Goal: Communication & Community: Answer question/provide support

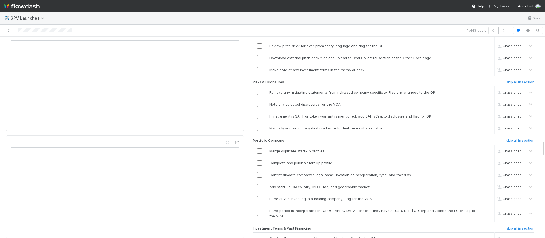
scroll to position [1285, 0]
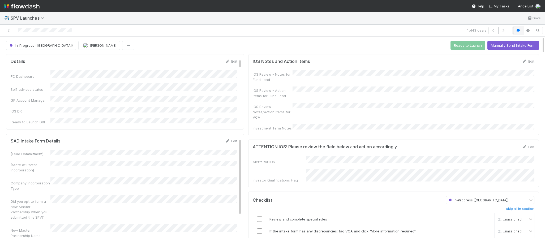
click at [518, 31] on icon "button" at bounding box center [517, 30] width 5 height 3
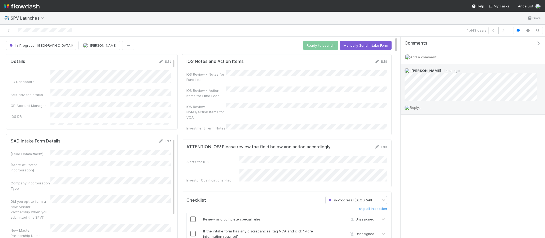
click at [419, 109] on span "Reply..." at bounding box center [415, 107] width 11 height 4
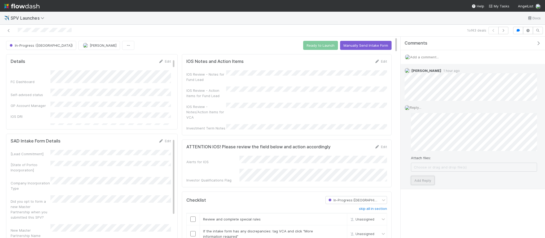
click at [425, 184] on button "Add Reply" at bounding box center [423, 180] width 24 height 9
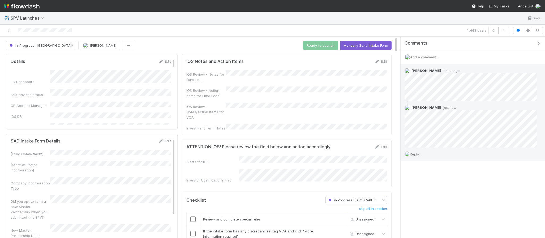
click at [540, 43] on icon "button" at bounding box center [537, 43] width 5 height 4
